Goal: Task Accomplishment & Management: Complete application form

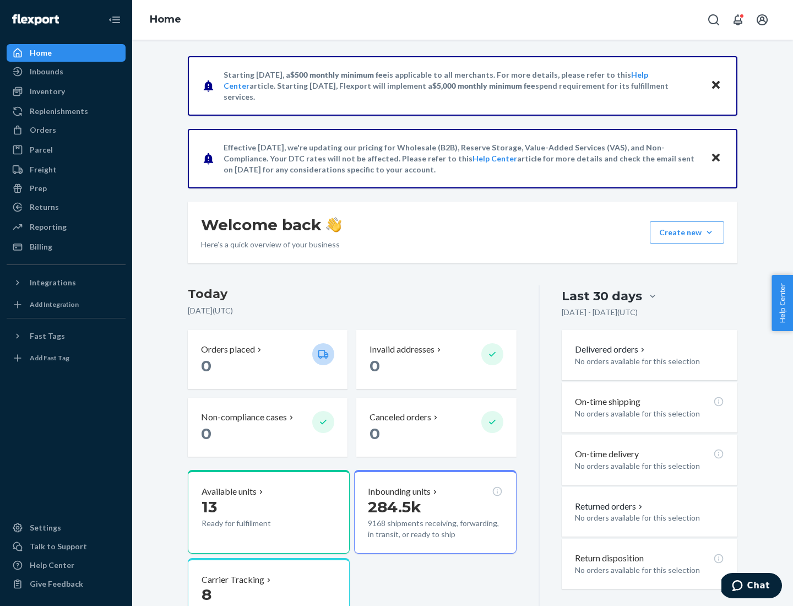
click at [709, 232] on button "Create new Create new inbound Create new order Create new product" at bounding box center [687, 232] width 74 height 22
click at [66, 72] on div "Inbounds" at bounding box center [66, 71] width 117 height 15
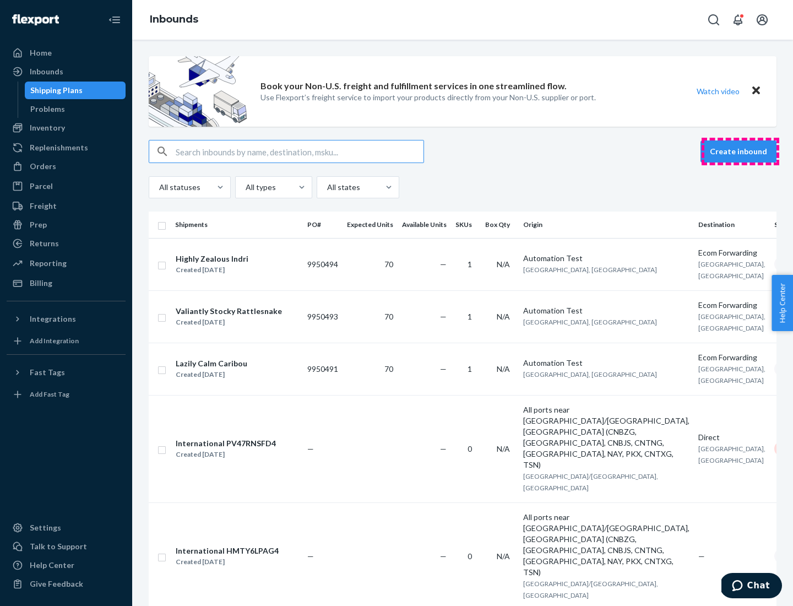
click at [740, 151] on button "Create inbound" at bounding box center [738, 151] width 76 height 22
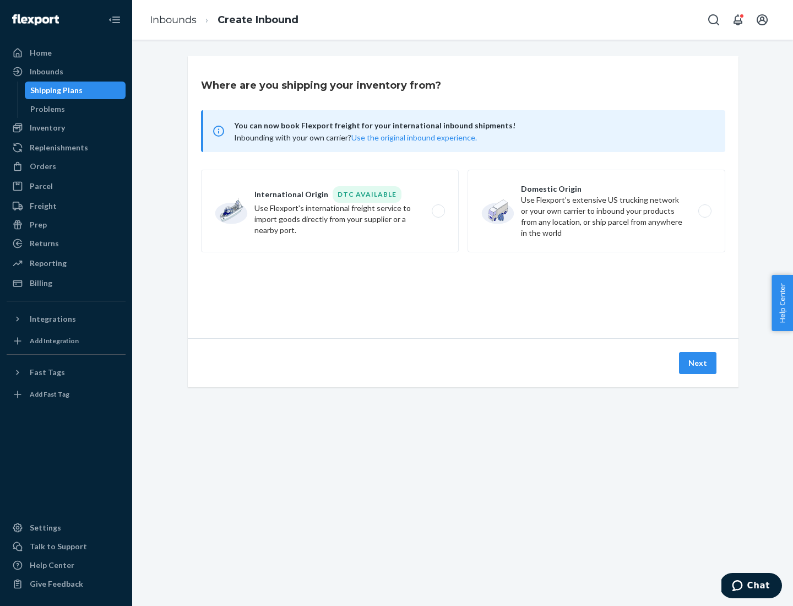
click at [596, 211] on label "Domestic Origin Use Flexport’s extensive US trucking network or your own carrie…" at bounding box center [597, 211] width 258 height 83
click at [704, 211] on input "Domestic Origin Use Flexport’s extensive US trucking network or your own carrie…" at bounding box center [707, 211] width 7 height 7
radio input "true"
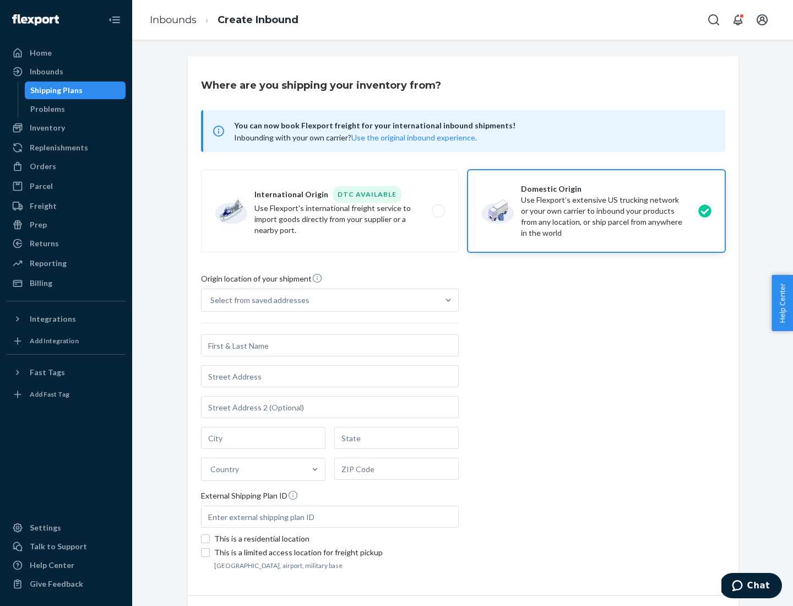
click at [320, 300] on div "Select from saved addresses" at bounding box center [320, 300] width 237 height 22
click at [211, 300] on input "Select from saved addresses" at bounding box center [210, 300] width 1 height 11
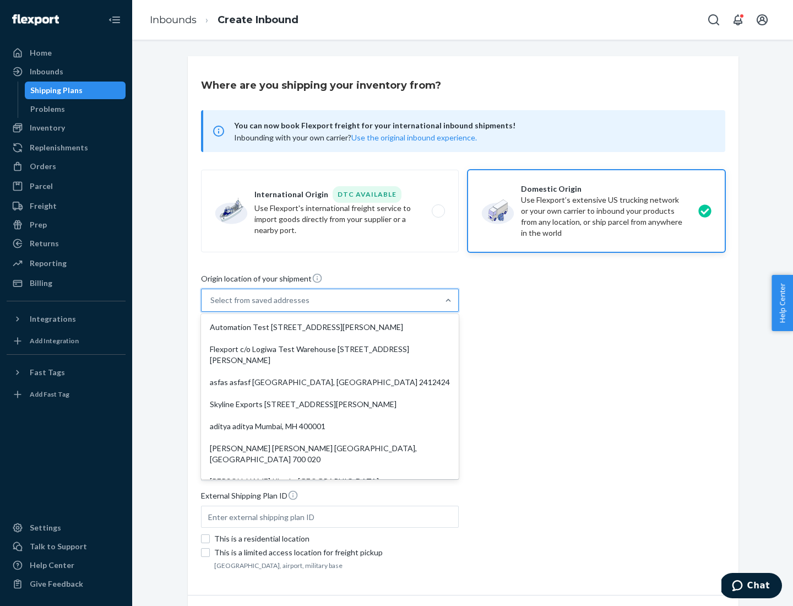
scroll to position [4, 0]
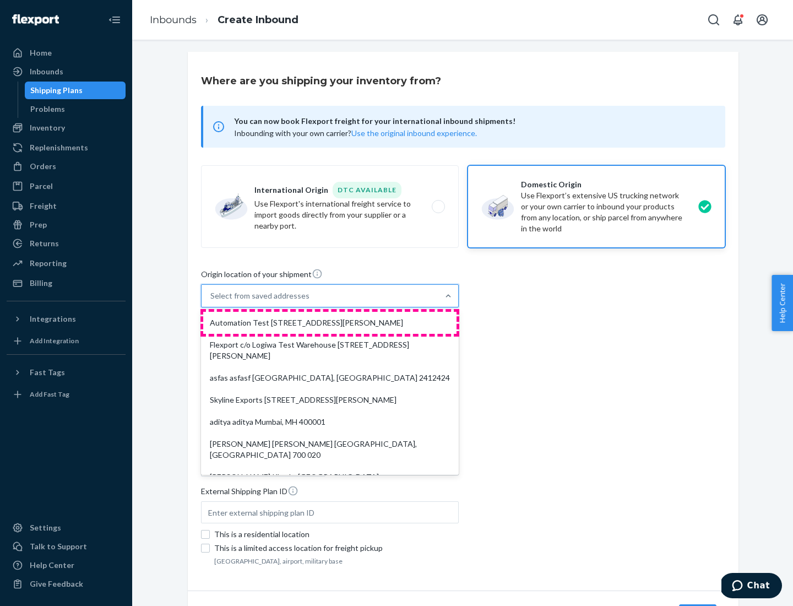
click at [330, 323] on div "Automation Test [STREET_ADDRESS][PERSON_NAME]" at bounding box center [329, 323] width 253 height 22
click at [211, 301] on input "option Automation Test [STREET_ADDRESS][PERSON_NAME]. 9 results available. Use …" at bounding box center [210, 295] width 1 height 11
type input "Automation Test"
type input "9th Floor"
type input "[GEOGRAPHIC_DATA]"
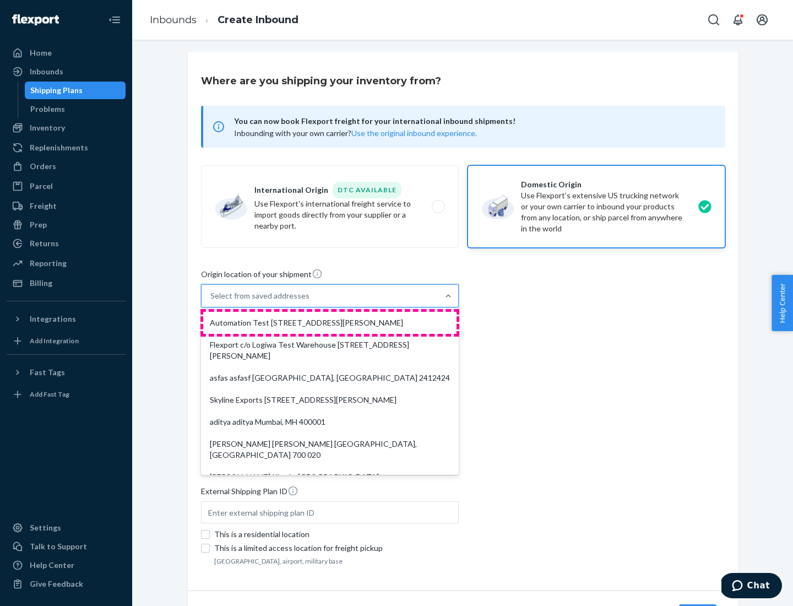
type input "CA"
type input "94104"
type input "[STREET_ADDRESS][PERSON_NAME]"
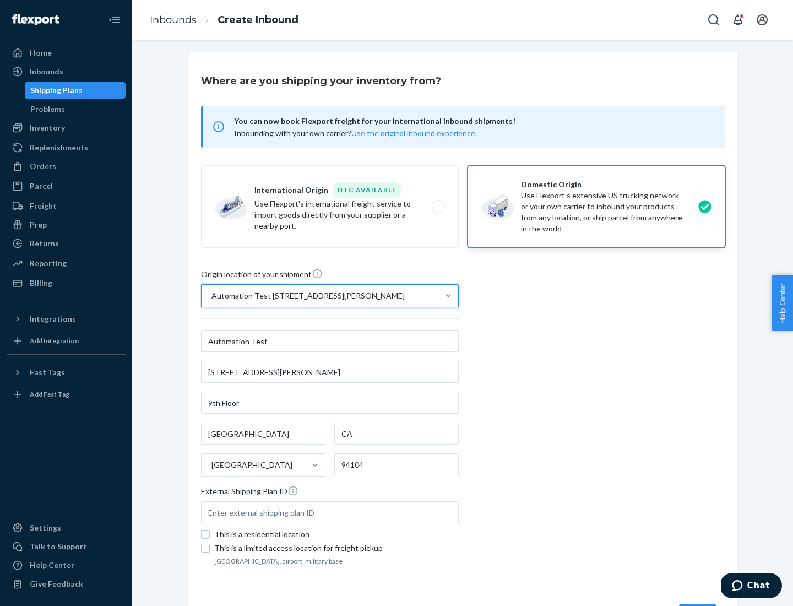
scroll to position [64, 0]
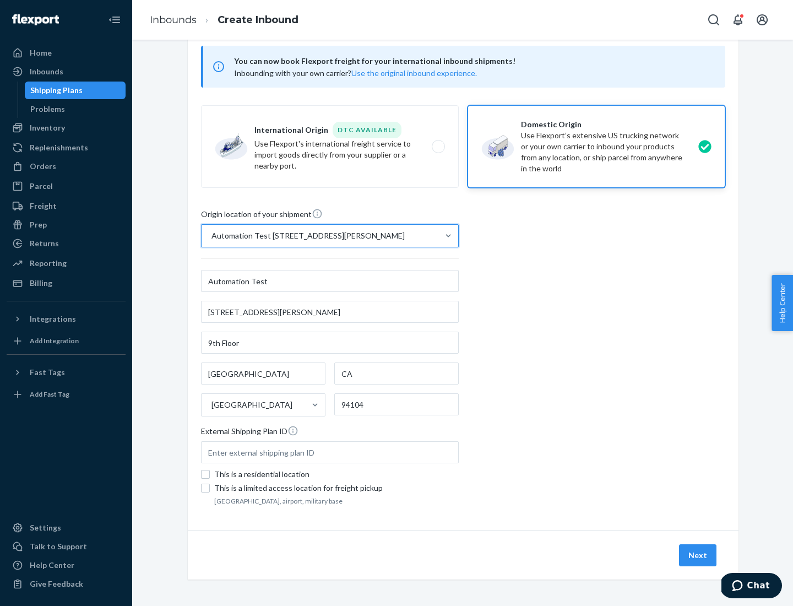
click at [698, 555] on button "Next" at bounding box center [697, 555] width 37 height 22
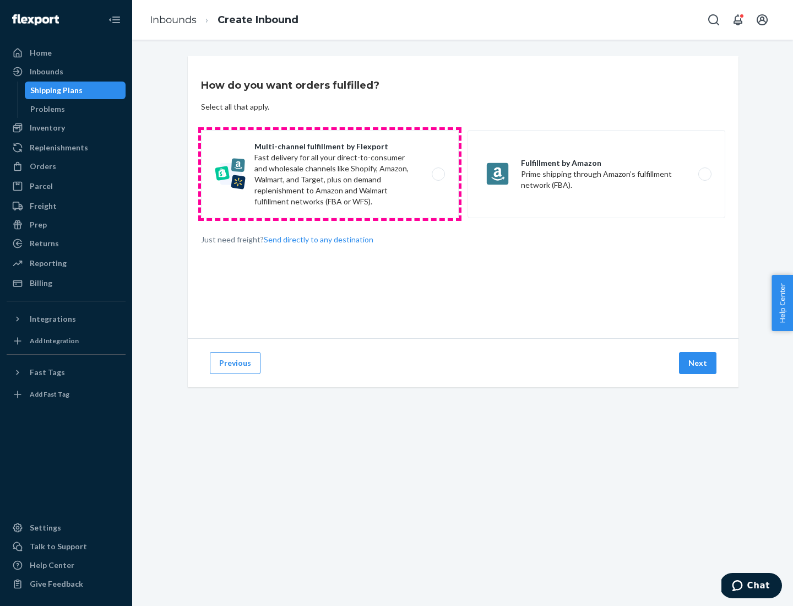
click at [330, 174] on label "Multi-channel fulfillment by Flexport Fast delivery for all your direct-to-cons…" at bounding box center [330, 174] width 258 height 88
click at [438, 174] on input "Multi-channel fulfillment by Flexport Fast delivery for all your direct-to-cons…" at bounding box center [441, 174] width 7 height 7
radio input "true"
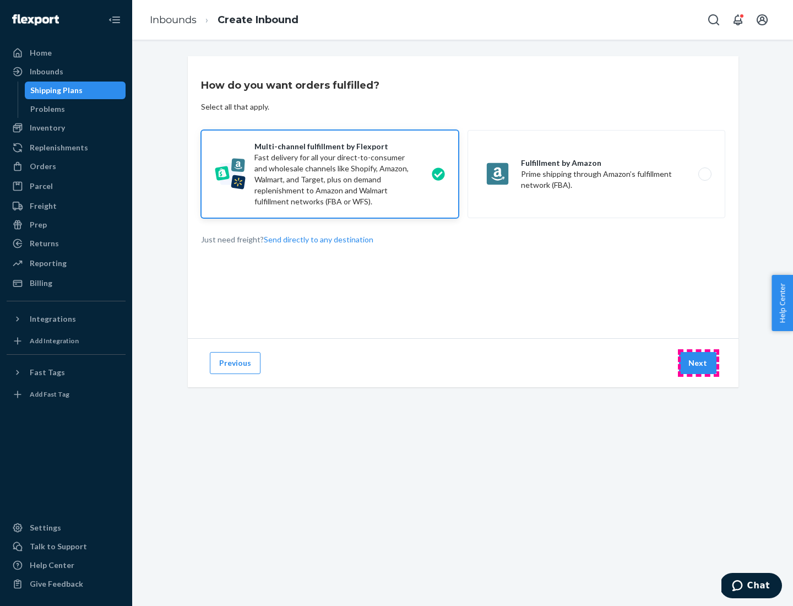
click at [698, 363] on button "Next" at bounding box center [697, 363] width 37 height 22
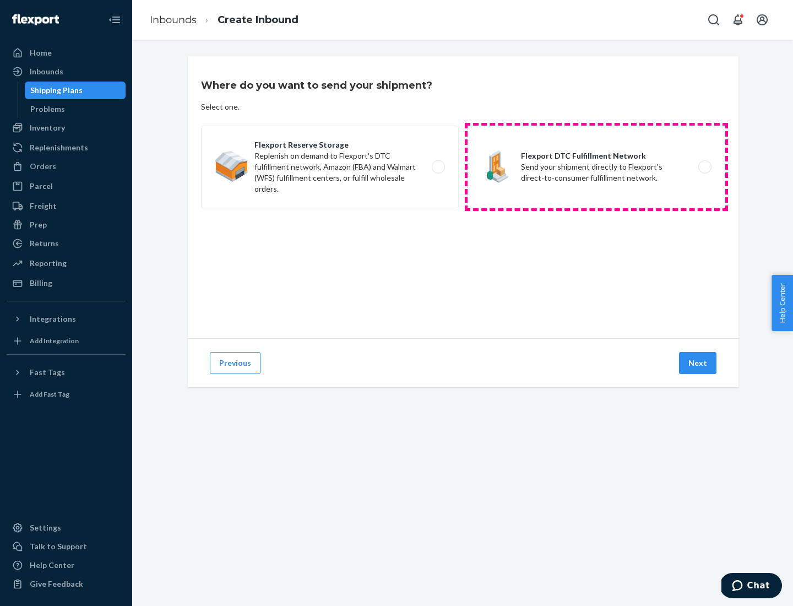
click at [596, 167] on label "Flexport DTC Fulfillment Network Send your shipment directly to Flexport's dire…" at bounding box center [597, 167] width 258 height 83
click at [704, 167] on input "Flexport DTC Fulfillment Network Send your shipment directly to Flexport's dire…" at bounding box center [707, 167] width 7 height 7
radio input "true"
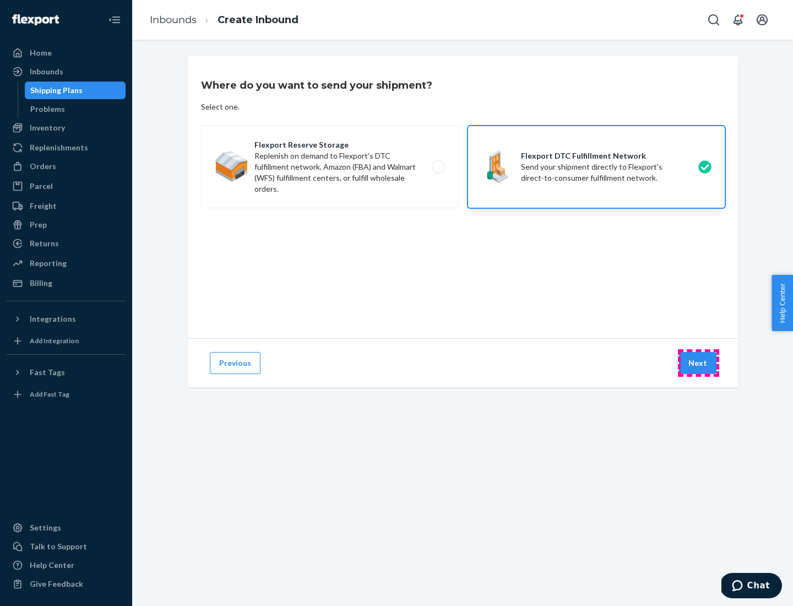
click at [698, 363] on button "Next" at bounding box center [697, 363] width 37 height 22
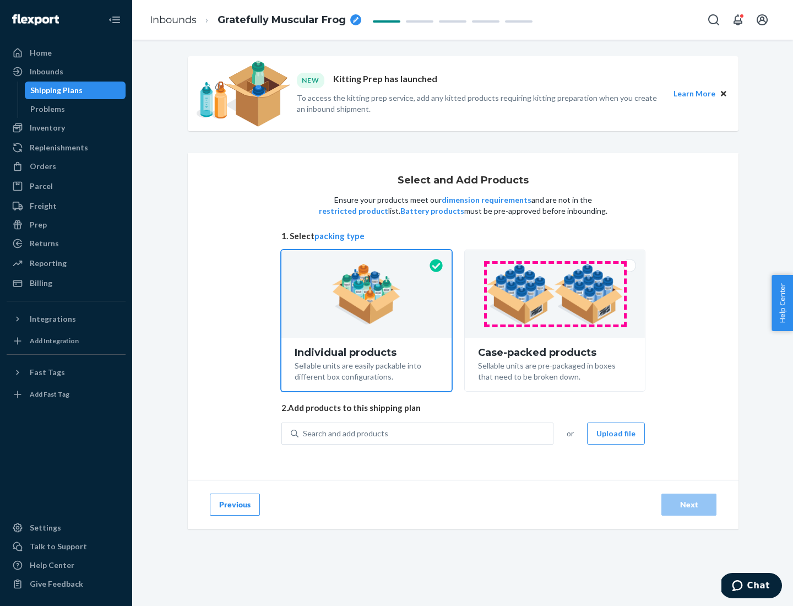
click at [555, 294] on img at bounding box center [554, 294] width 137 height 61
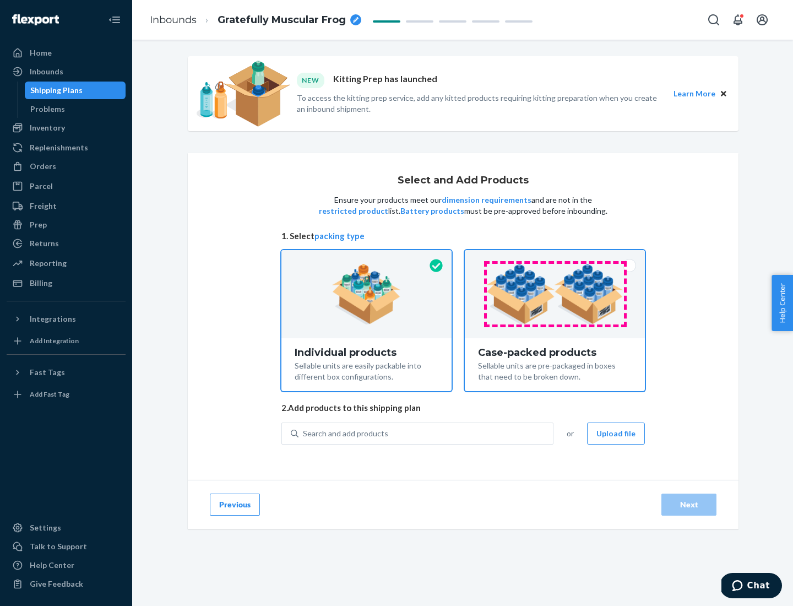
click at [555, 257] on input "Case-packed products Sellable units are pre-packaged in boxes that need to be b…" at bounding box center [554, 253] width 7 height 7
radio input "true"
radio input "false"
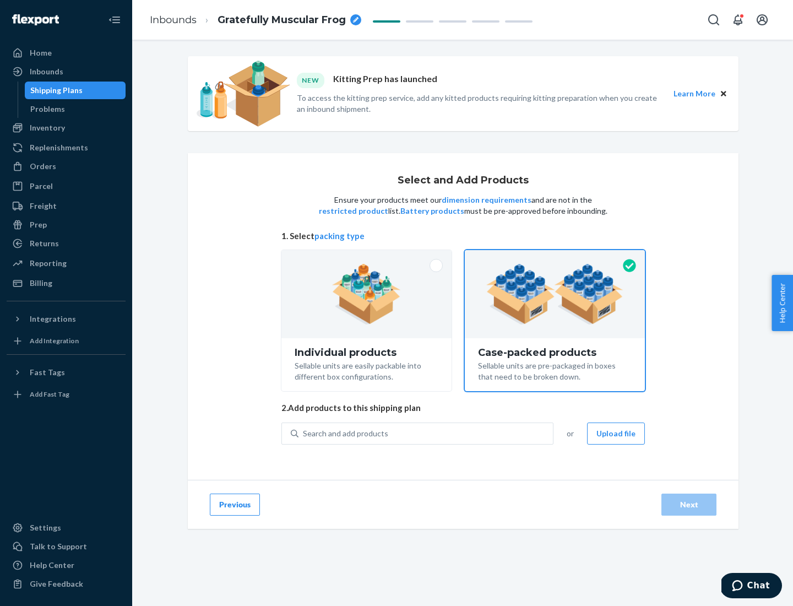
click at [426, 433] on div "Search and add products" at bounding box center [425, 433] width 254 height 20
click at [304, 433] on input "Search and add products" at bounding box center [303, 433] width 1 height 11
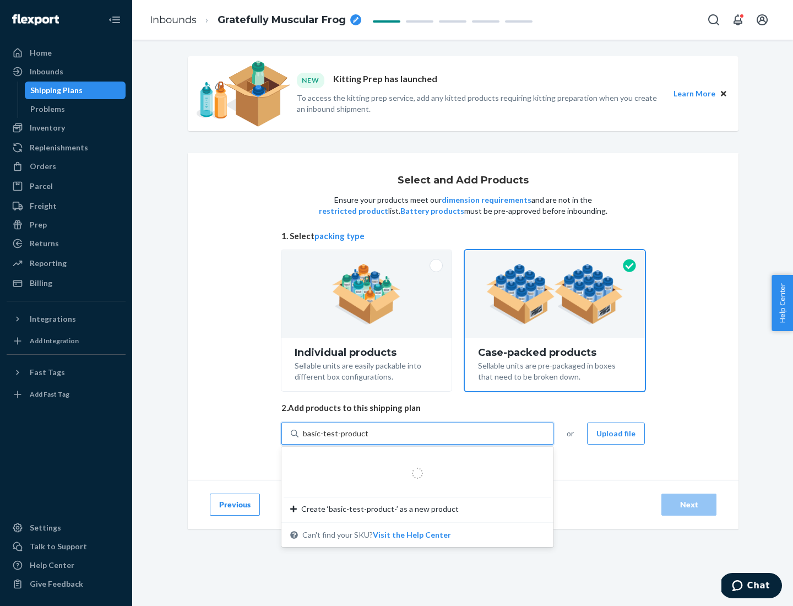
type input "basic-test-product-1"
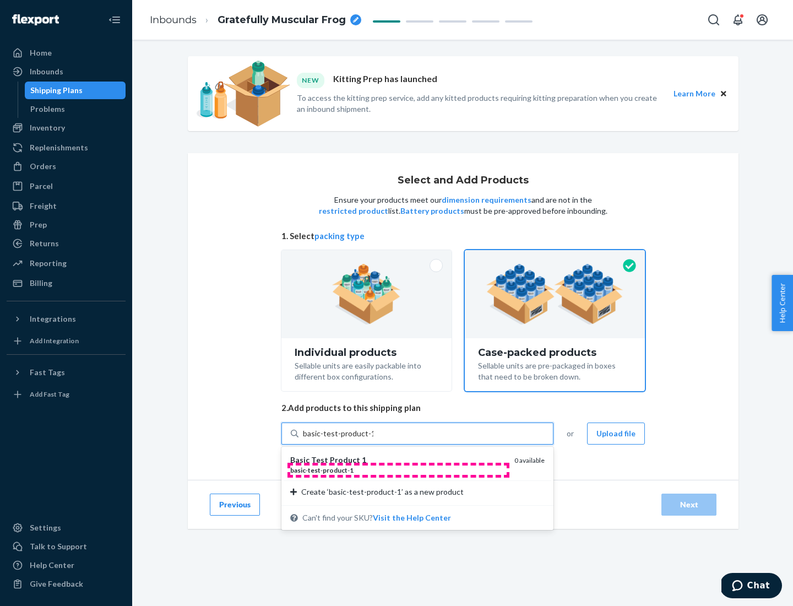
click at [398, 470] on div "basic - test - product - 1" at bounding box center [397, 469] width 215 height 9
click at [373, 439] on input "basic-test-product-1" at bounding box center [338, 433] width 70 height 11
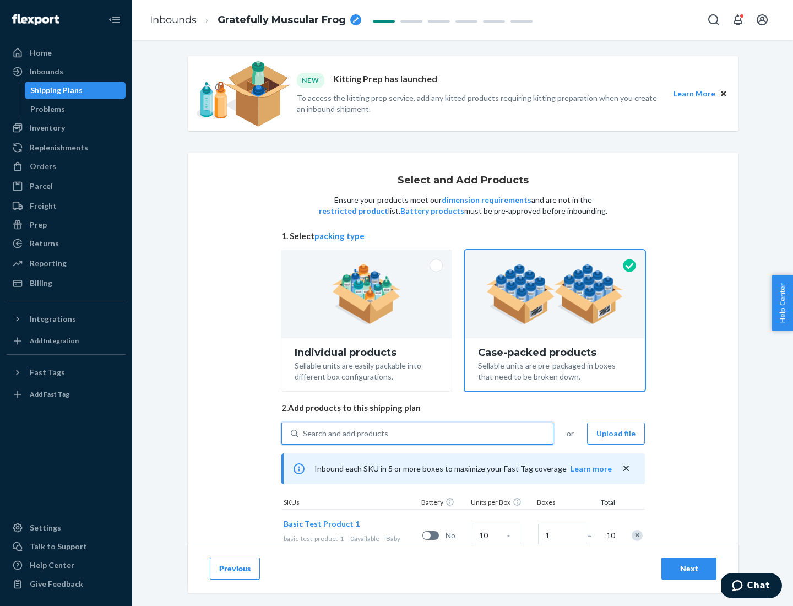
scroll to position [40, 0]
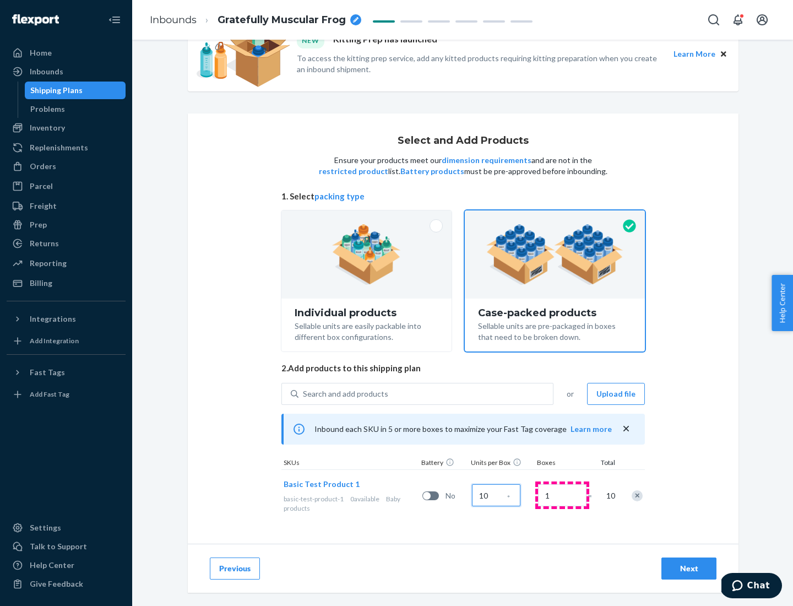
type input "10"
type input "7"
click at [689, 568] on div "Next" at bounding box center [689, 568] width 36 height 11
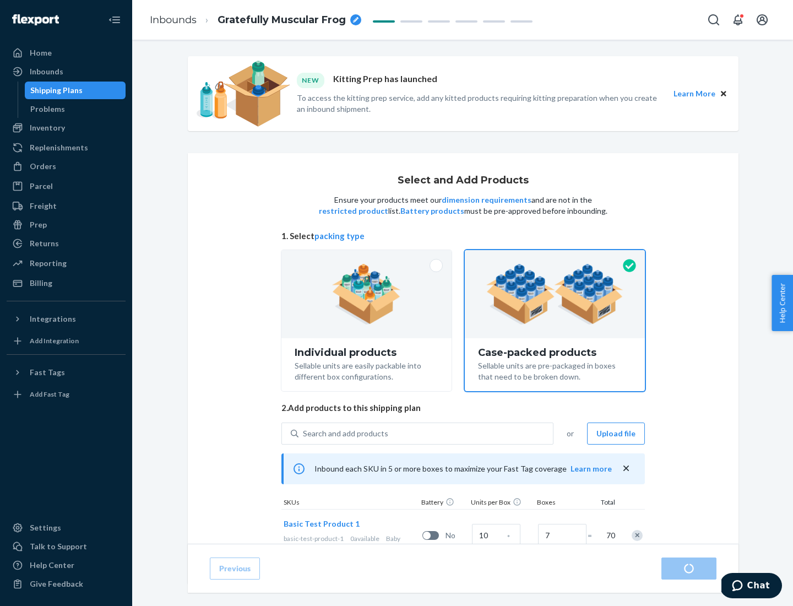
radio input "true"
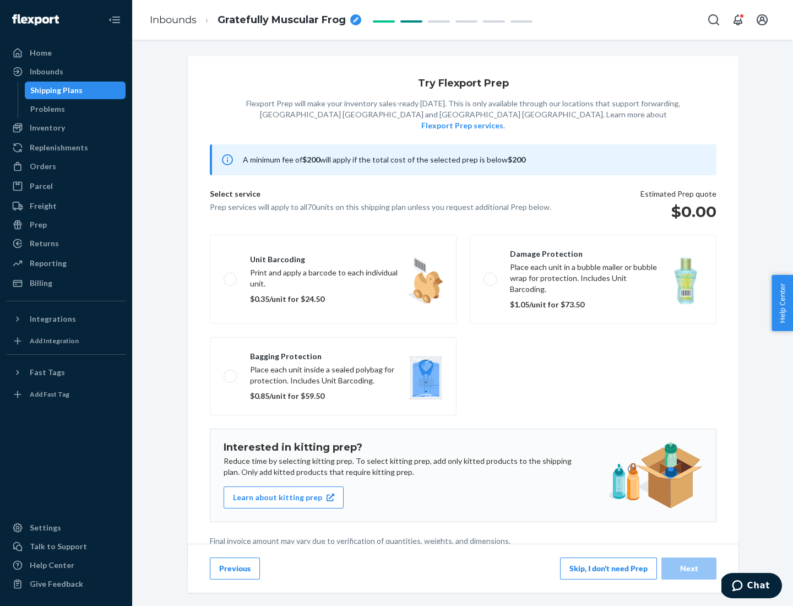
scroll to position [3, 0]
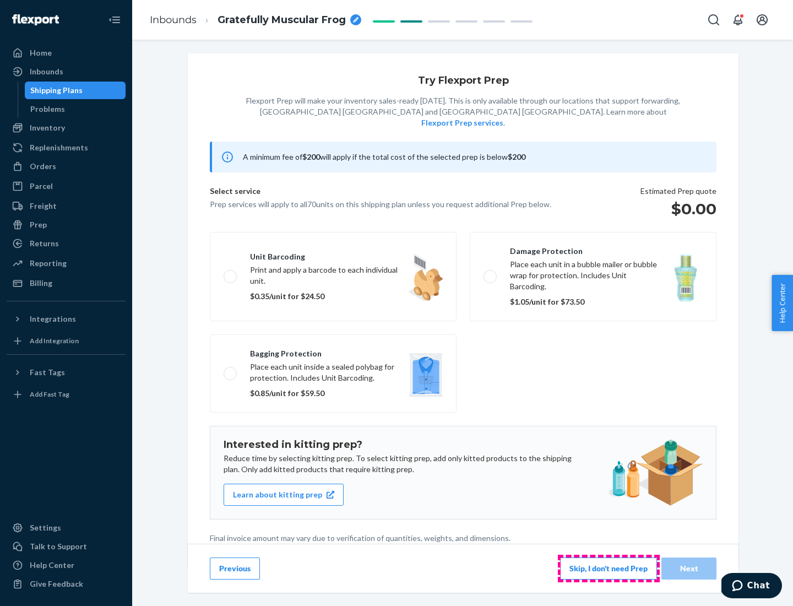
click at [608, 568] on button "Skip, I don't need Prep" at bounding box center [608, 568] width 97 height 22
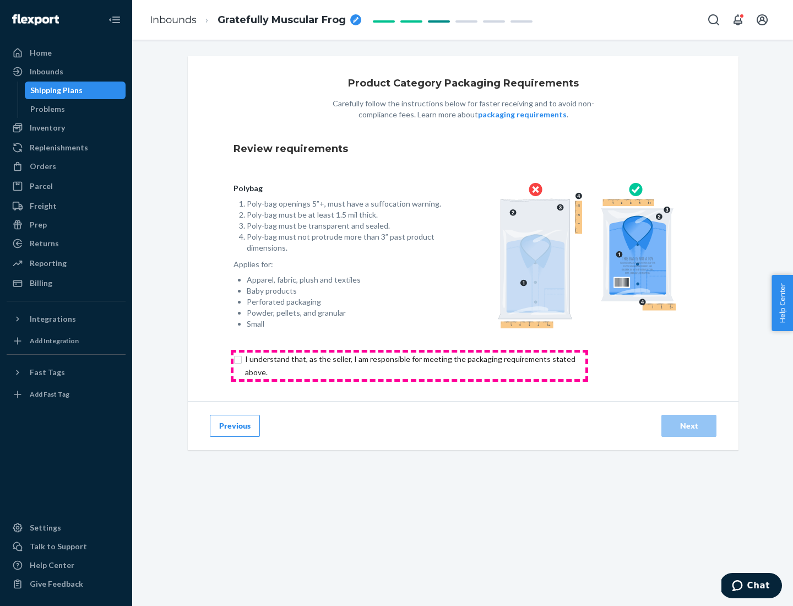
click at [409, 365] on input "checkbox" at bounding box center [416, 365] width 366 height 26
checkbox input "true"
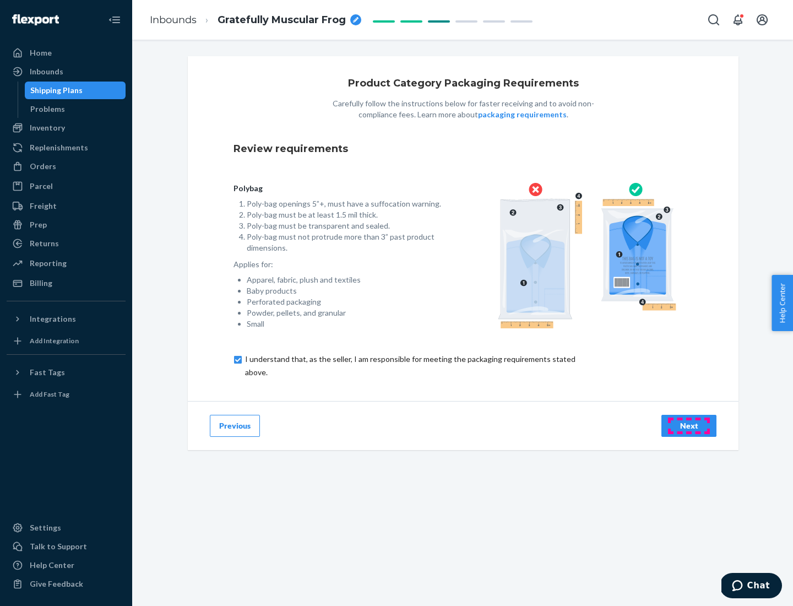
click at [689, 425] on div "Next" at bounding box center [689, 425] width 36 height 11
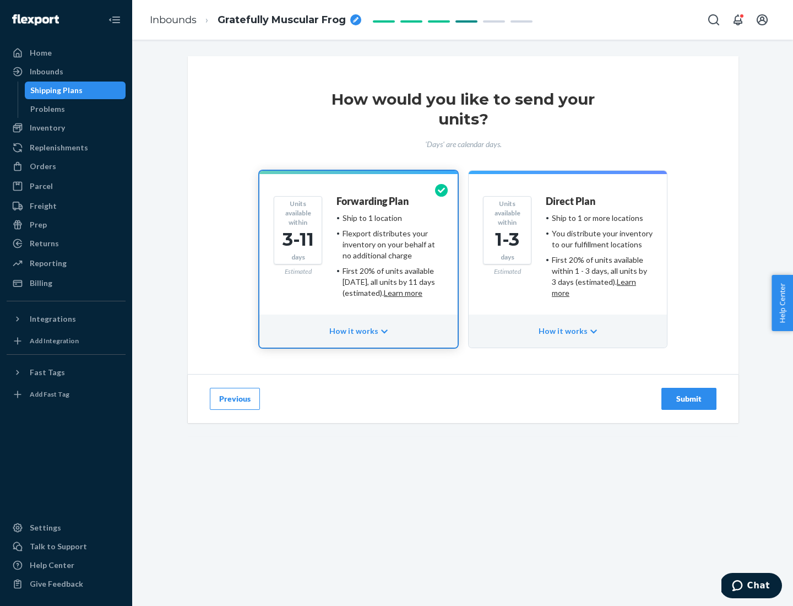
click at [568, 251] on ul "Ship to 1 or more locations You distribute your inventory to our fulfillment lo…" at bounding box center [599, 256] width 107 height 86
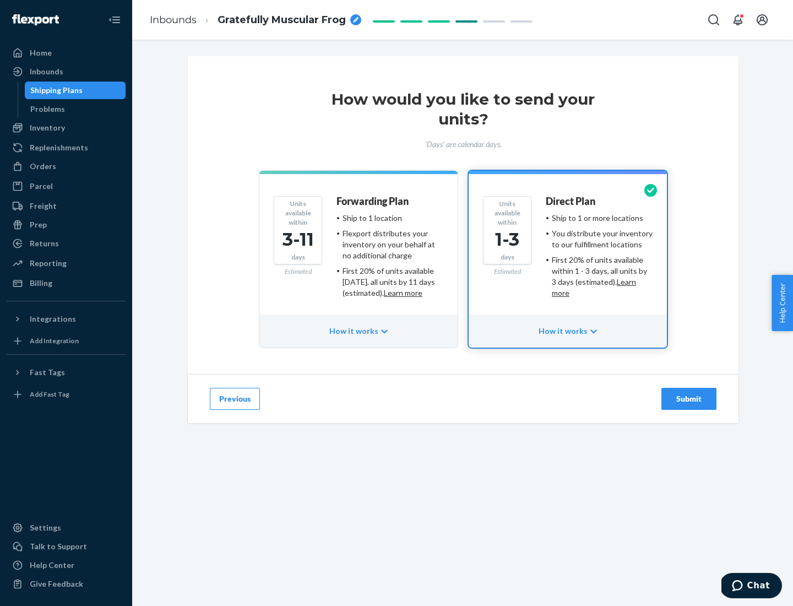
click at [689, 399] on div "Submit" at bounding box center [689, 398] width 36 height 11
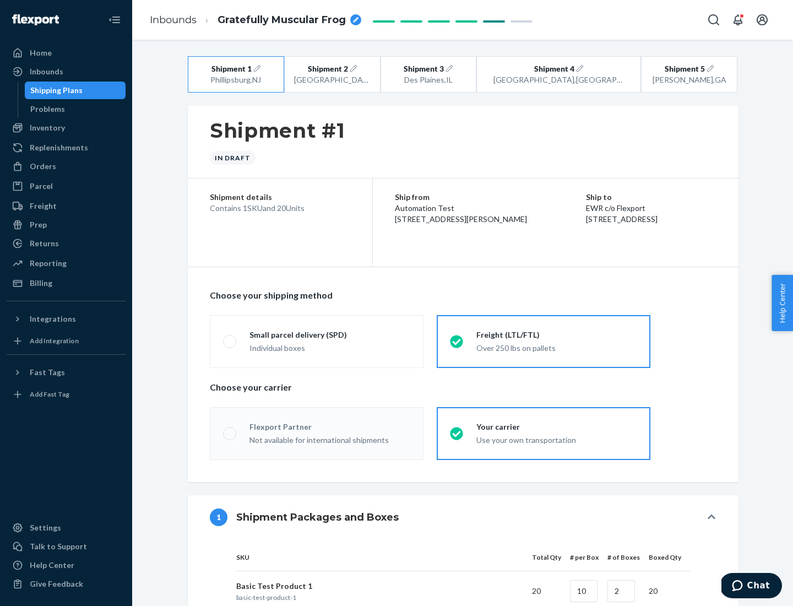
radio input "true"
radio input "false"
radio input "true"
radio input "false"
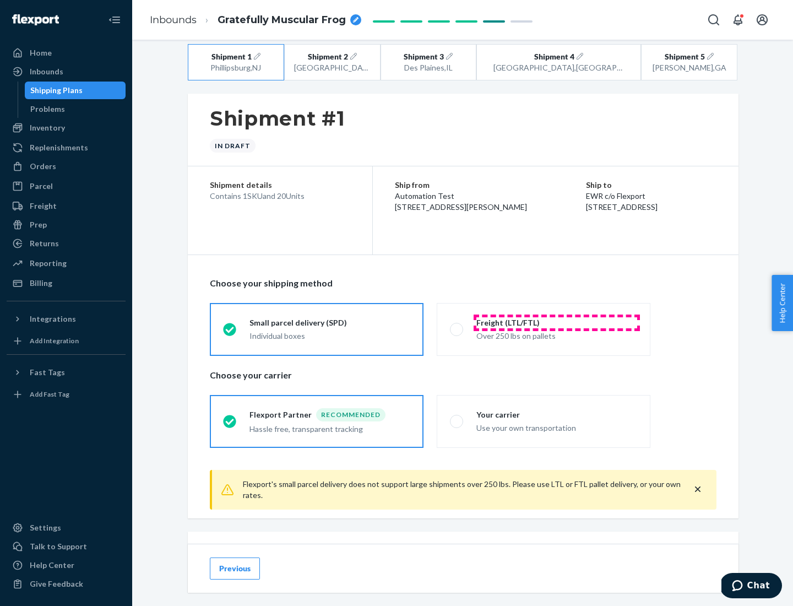
click at [557, 322] on div "Freight (LTL/FTL)" at bounding box center [556, 322] width 161 height 11
click at [457, 325] on input "Freight (LTL/FTL) Over 250 lbs on pallets" at bounding box center [453, 328] width 7 height 7
radio input "true"
radio input "false"
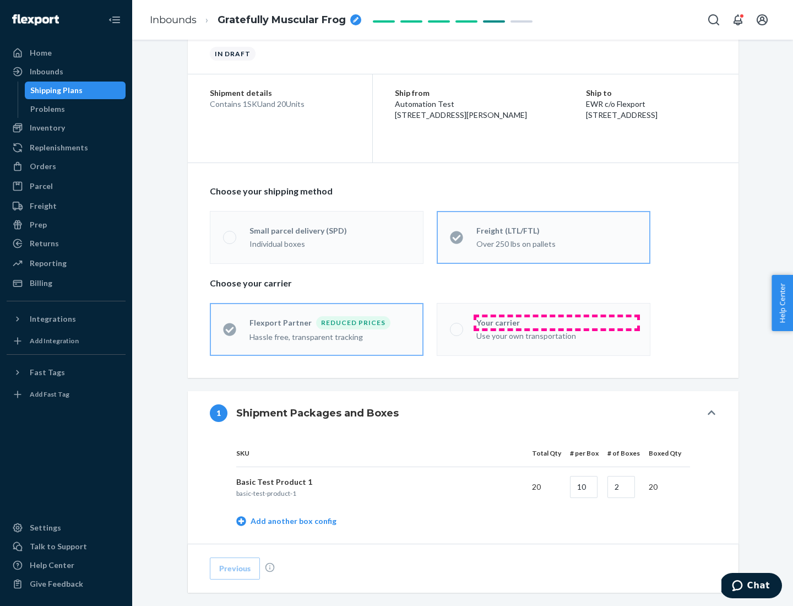
click at [557, 322] on div "Your carrier" at bounding box center [556, 322] width 161 height 11
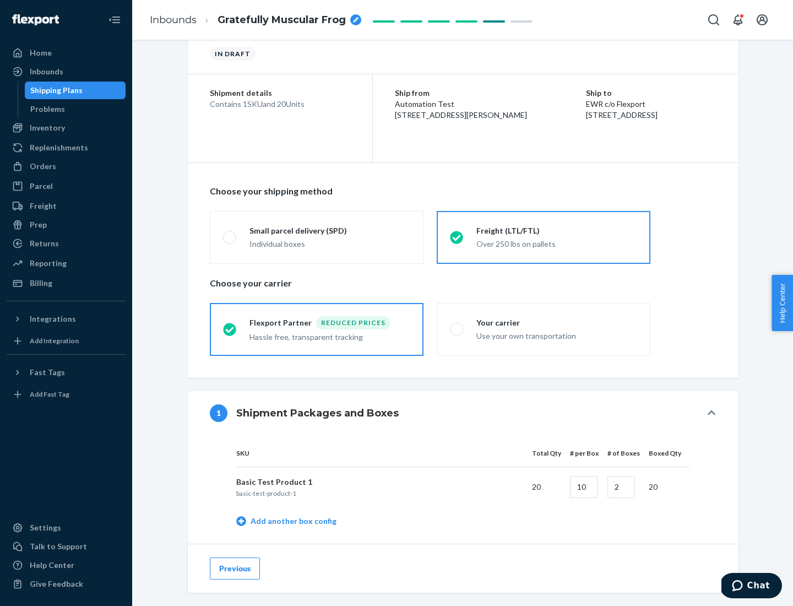
scroll to position [348, 0]
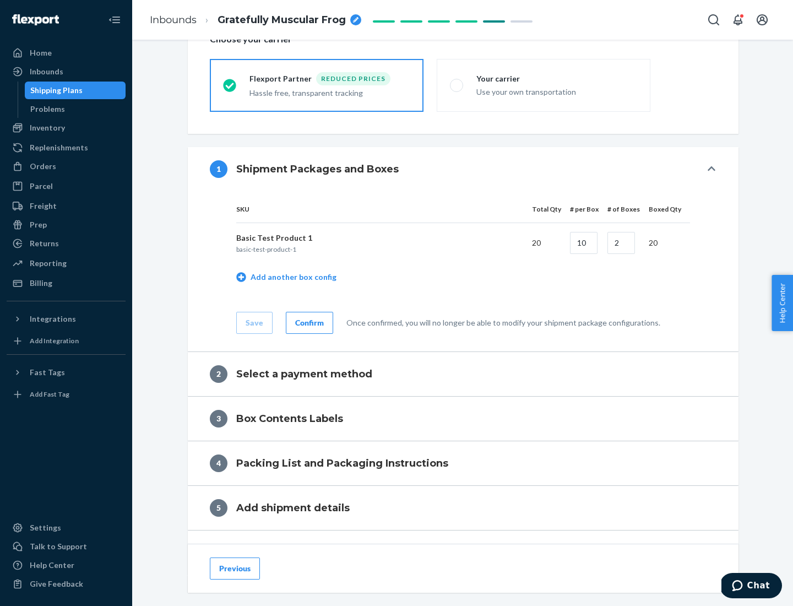
click at [308, 322] on div "Confirm" at bounding box center [309, 322] width 29 height 11
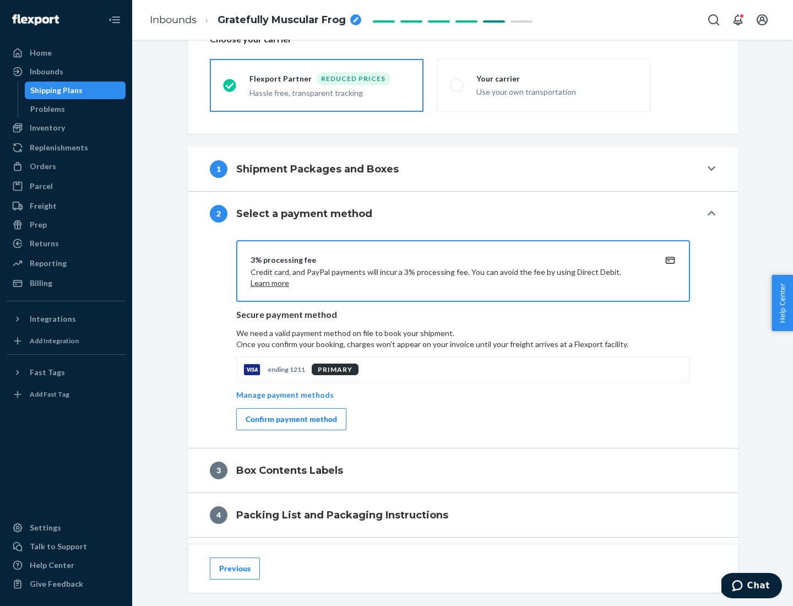
scroll to position [444, 0]
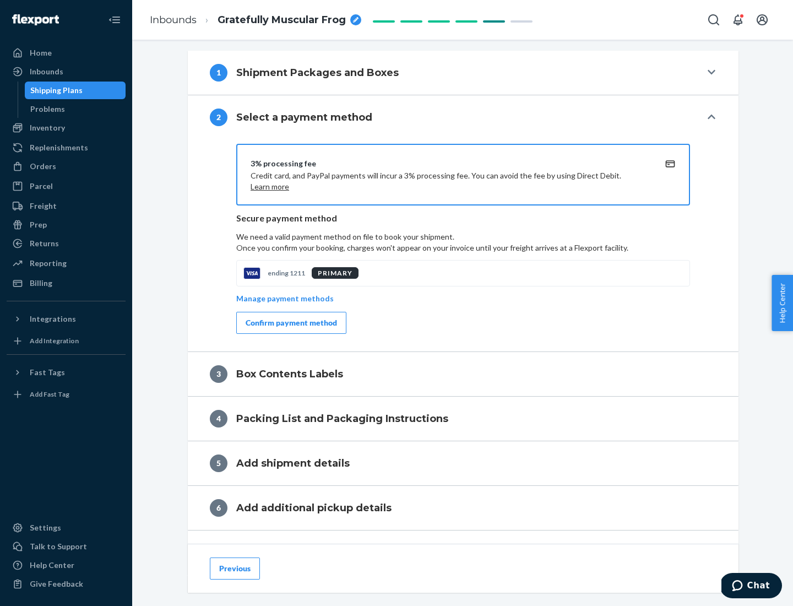
click at [290, 323] on div "Confirm payment method" at bounding box center [291, 322] width 91 height 11
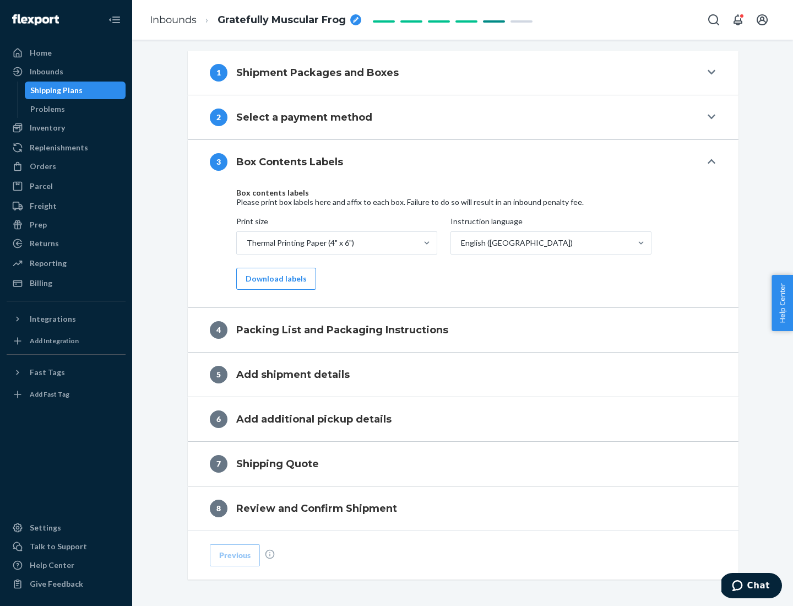
scroll to position [400, 0]
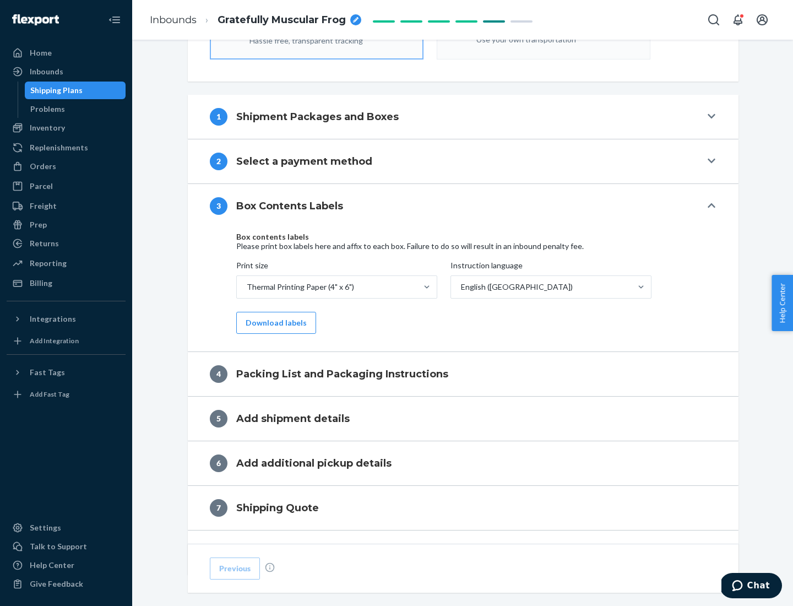
click at [274, 323] on button "Download labels" at bounding box center [276, 323] width 80 height 22
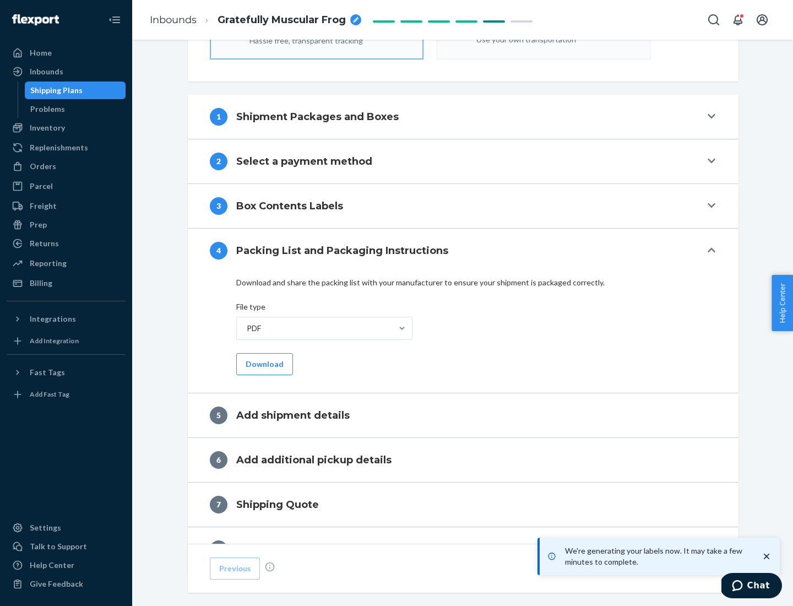
scroll to position [442, 0]
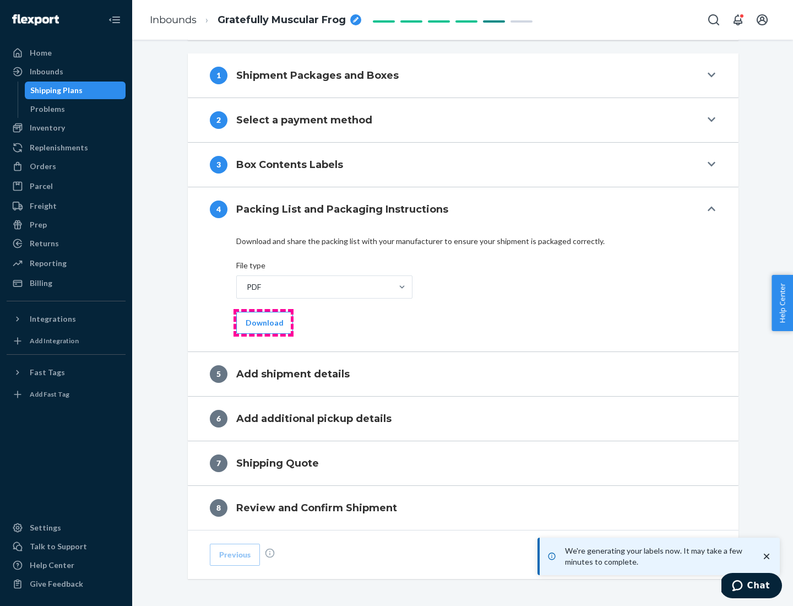
click at [263, 322] on button "Download" at bounding box center [264, 323] width 57 height 22
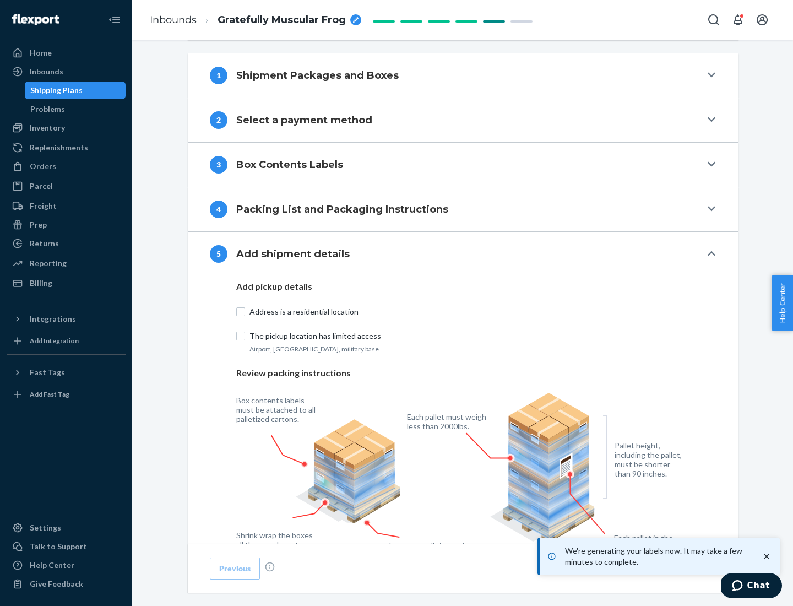
scroll to position [431, 0]
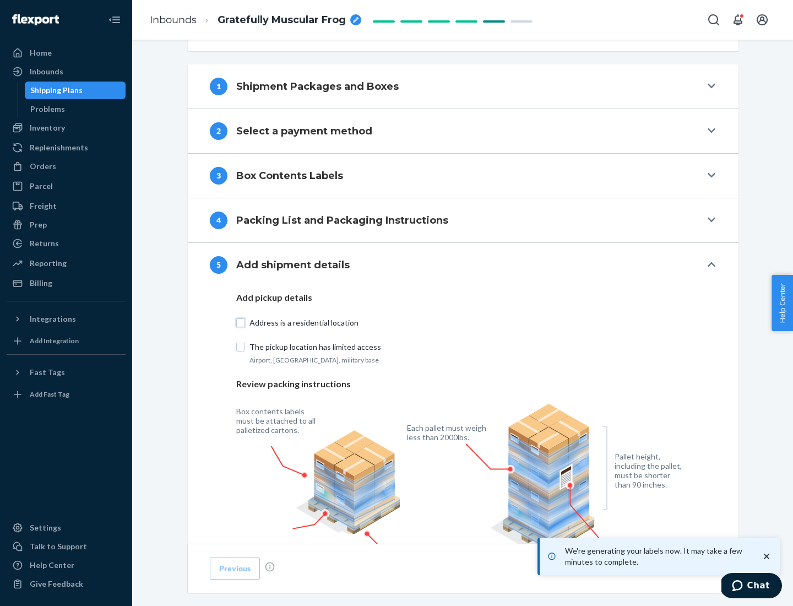
click at [241, 322] on input "Address is a residential location" at bounding box center [240, 322] width 9 height 9
checkbox input "false"
